Goal: Task Accomplishment & Management: Manage account settings

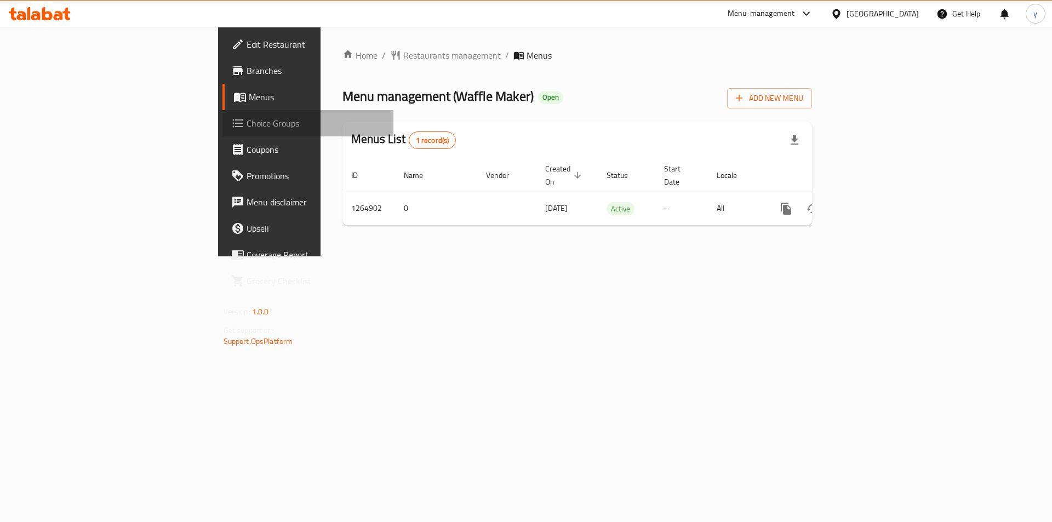
click at [247, 124] on span "Choice Groups" at bounding box center [316, 123] width 139 height 13
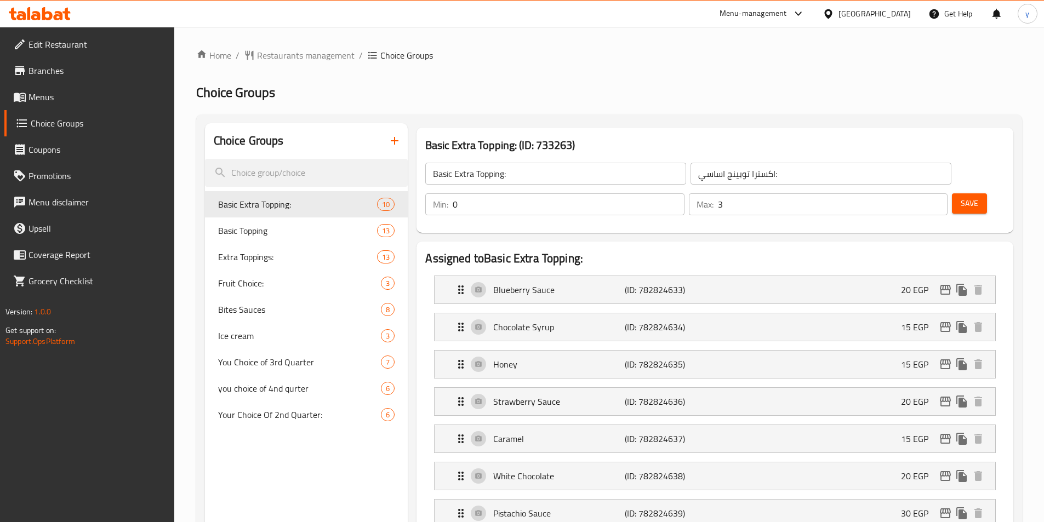
click at [272, 256] on span "Extra Toppings:" at bounding box center [281, 256] width 127 height 13
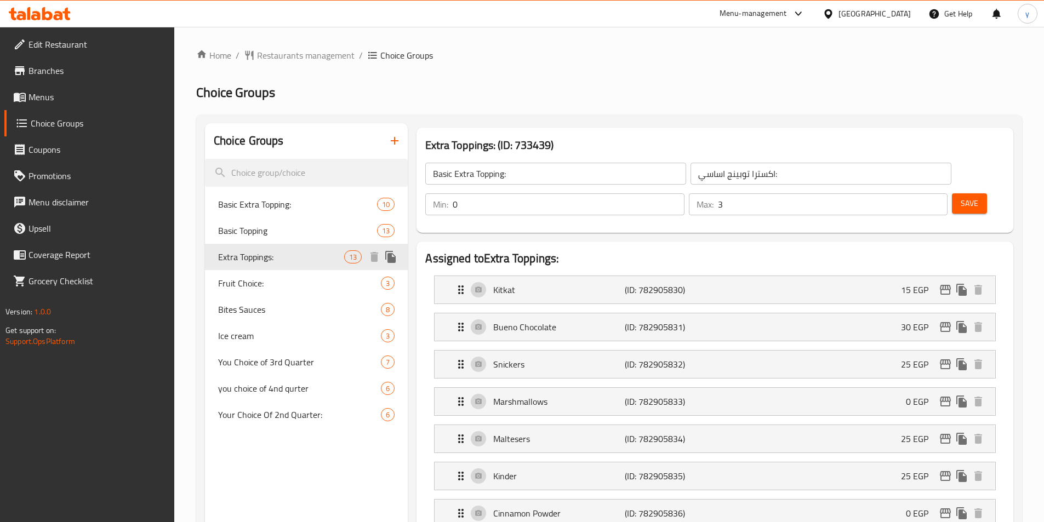
type input "Extra Toppings:"
type input "توبينج اضافي:"
type input "5"
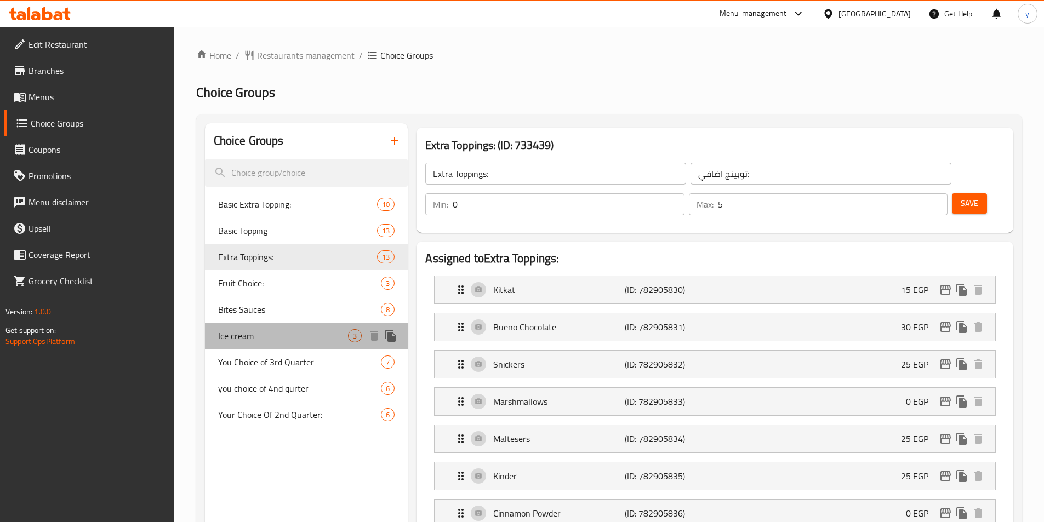
click at [244, 333] on span "Ice cream" at bounding box center [283, 335] width 130 height 13
type input "Ice cream"
type input "ايس كريم"
type input "1"
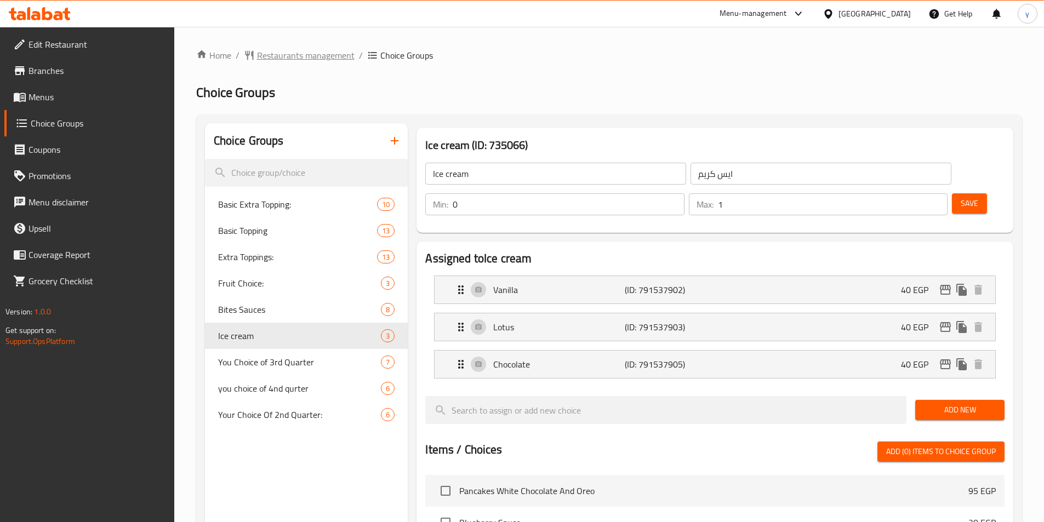
click at [289, 62] on span "Restaurants management" at bounding box center [306, 55] width 98 height 13
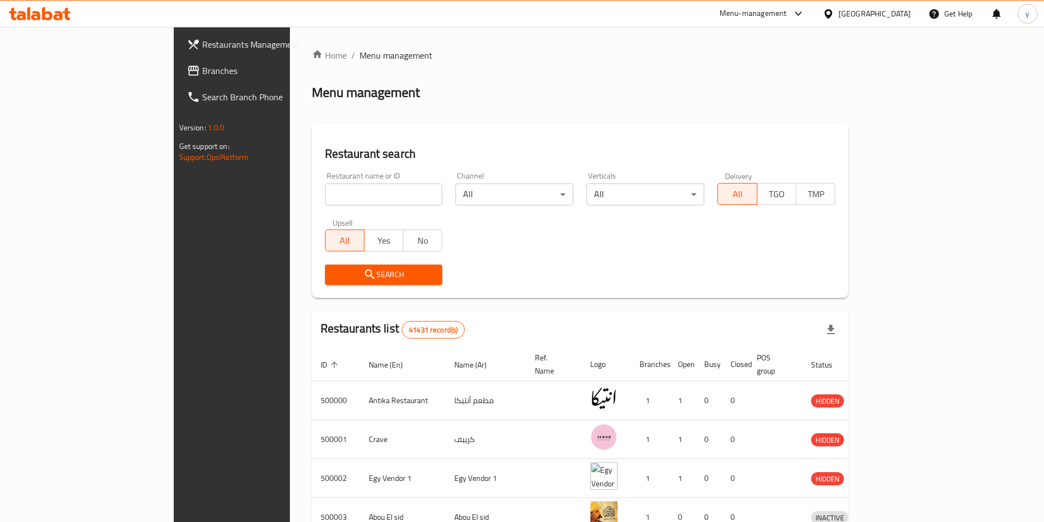
click at [202, 77] on span "Branches" at bounding box center [270, 70] width 137 height 13
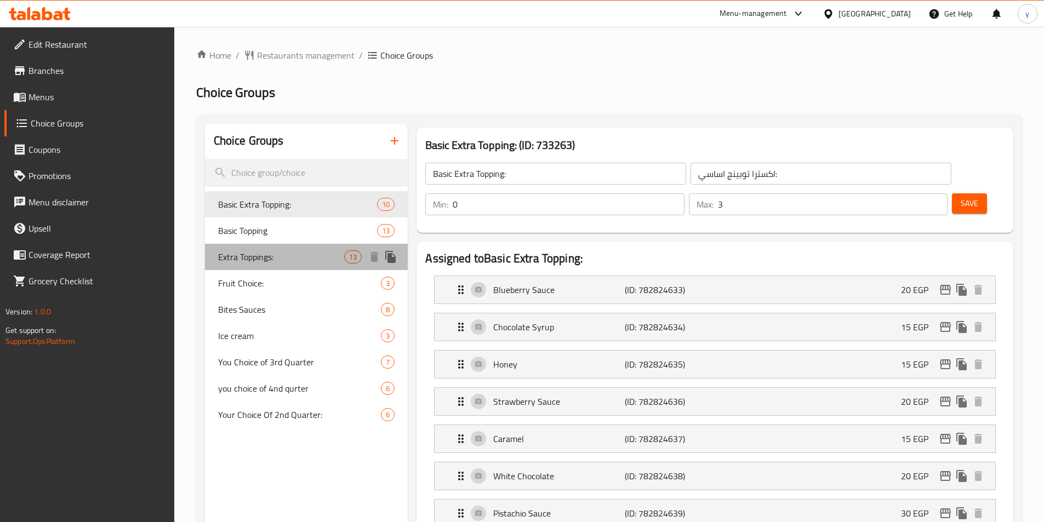
click at [253, 260] on span "Extra Toppings:" at bounding box center [281, 256] width 127 height 13
type input "Extra Toppings:"
type input "توبينج اضافي:"
type input "5"
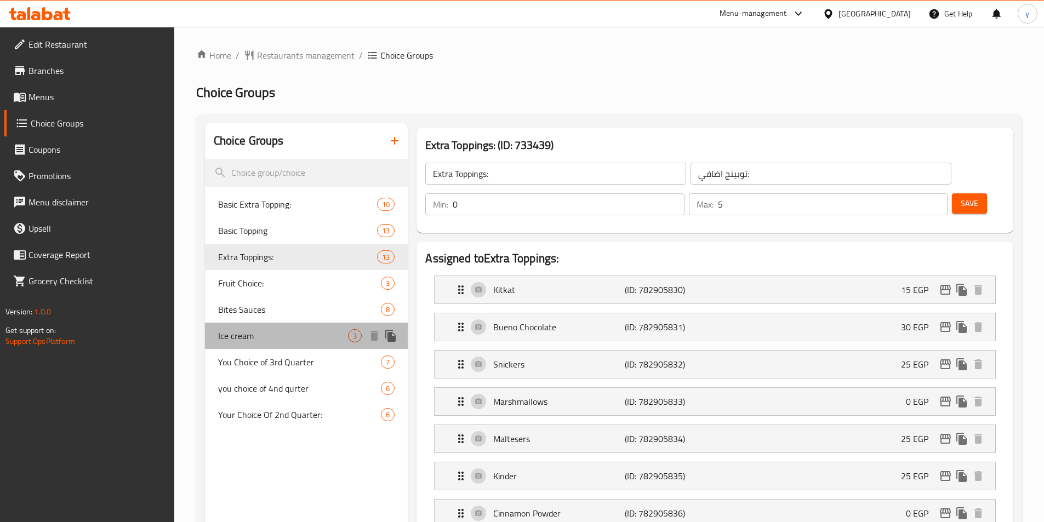
click at [237, 334] on span "Ice cream" at bounding box center [283, 335] width 130 height 13
type input "Ice cream"
type input "ايس كريم"
type input "1"
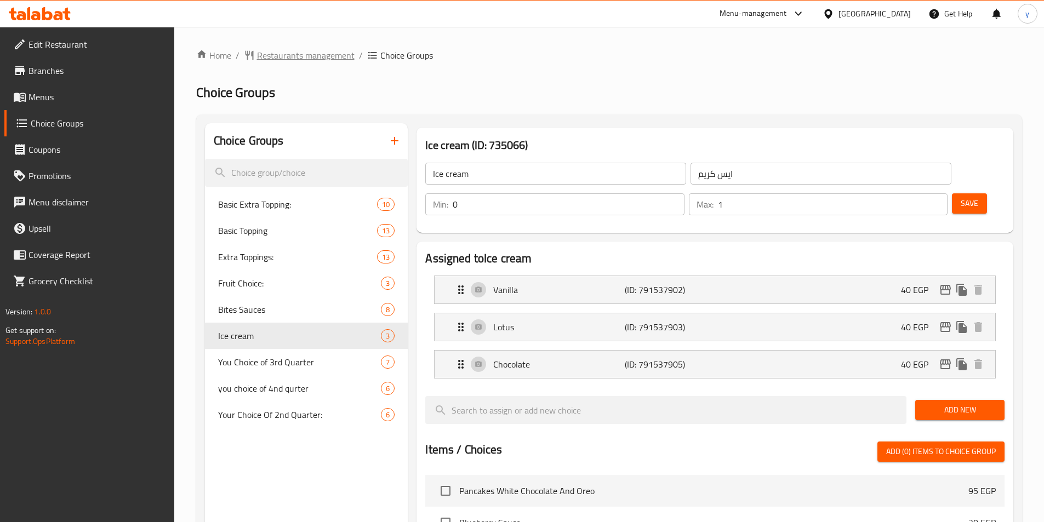
click at [279, 60] on span "Restaurants management" at bounding box center [306, 55] width 98 height 13
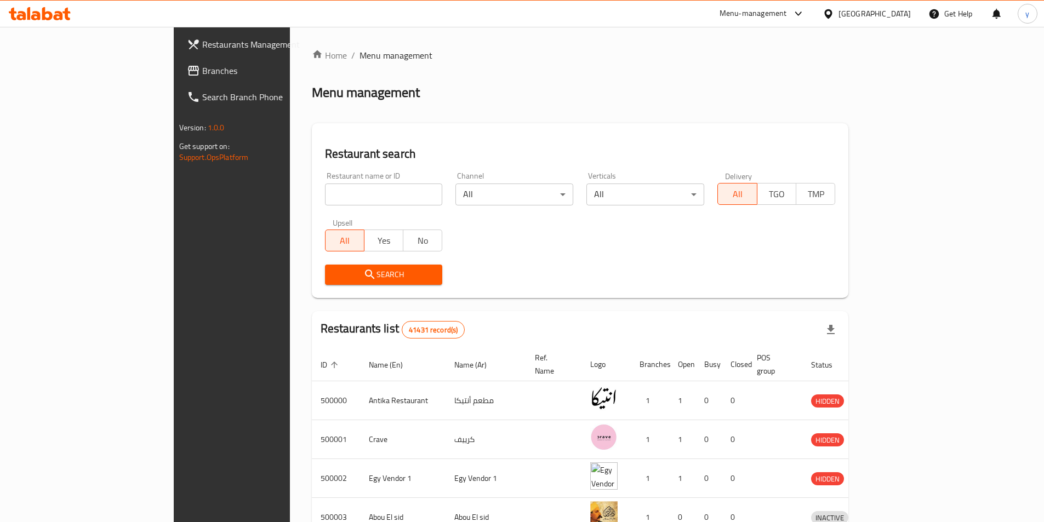
click at [202, 72] on span "Branches" at bounding box center [270, 70] width 137 height 13
